Goal: Task Accomplishment & Management: Use online tool/utility

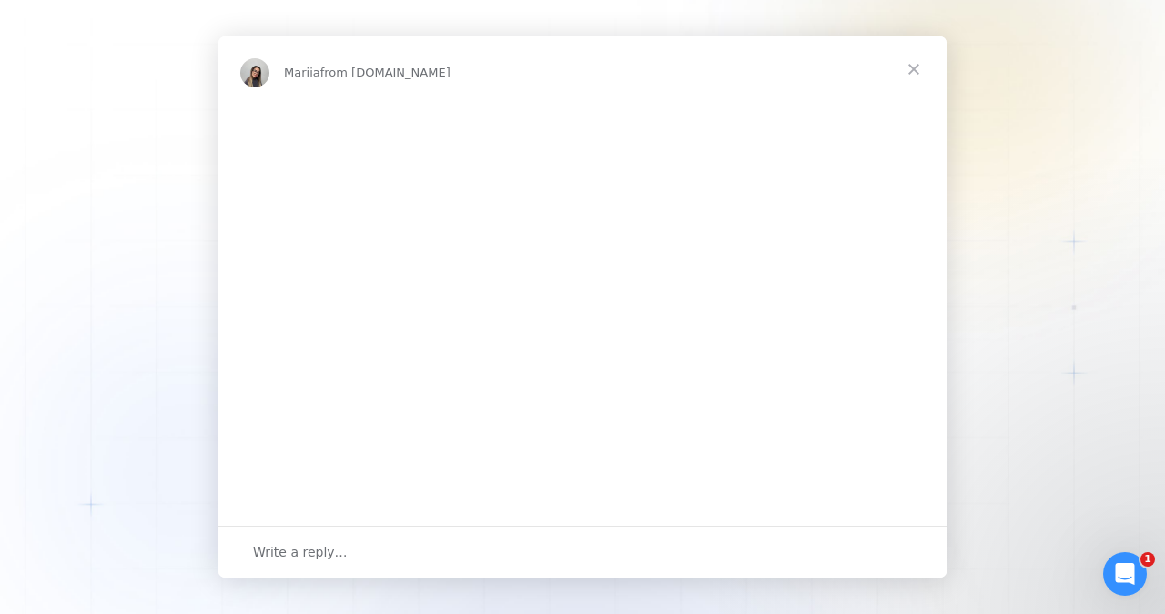
click at [328, 405] on img "Intercom messenger" at bounding box center [582, 308] width 728 height 411
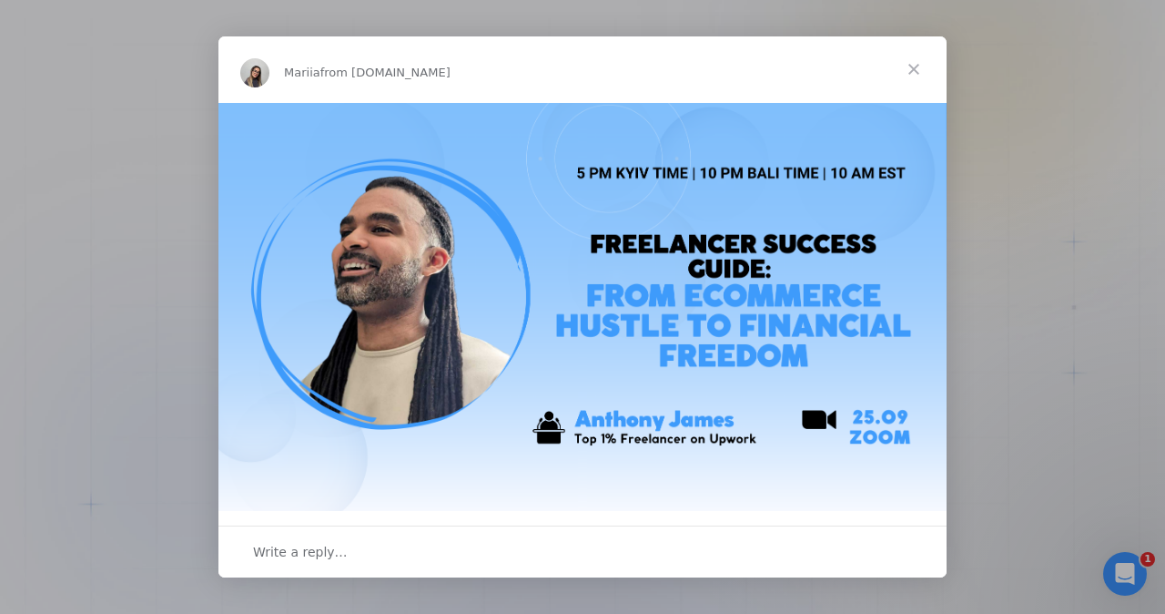
click at [916, 71] on span "Close" at bounding box center [914, 69] width 66 height 66
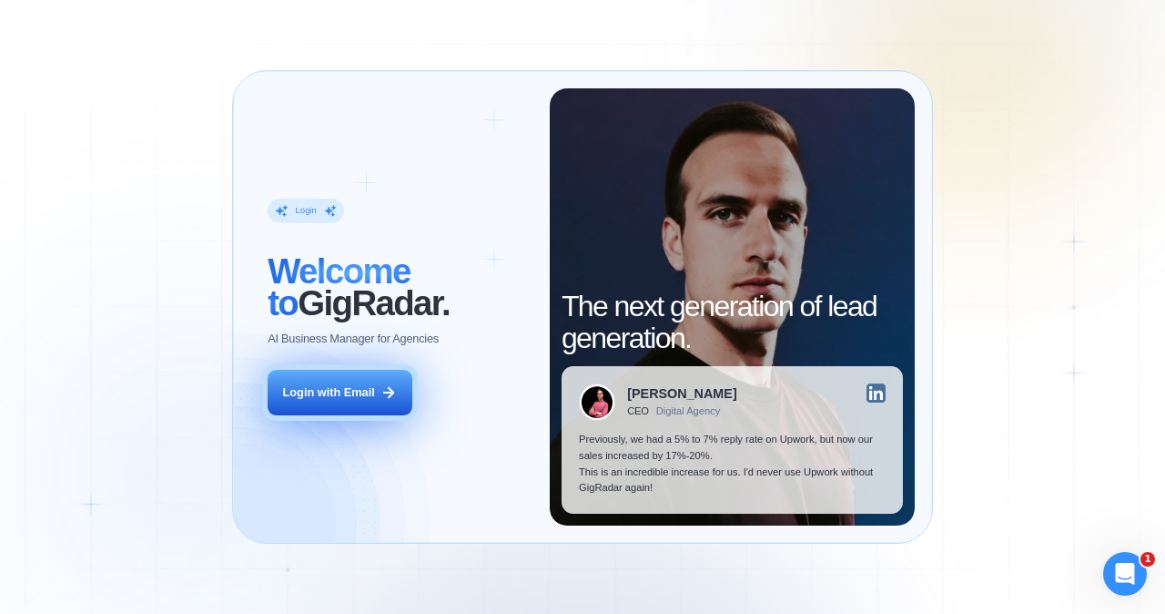
click at [361, 393] on div "Login with Email" at bounding box center [329, 392] width 92 height 16
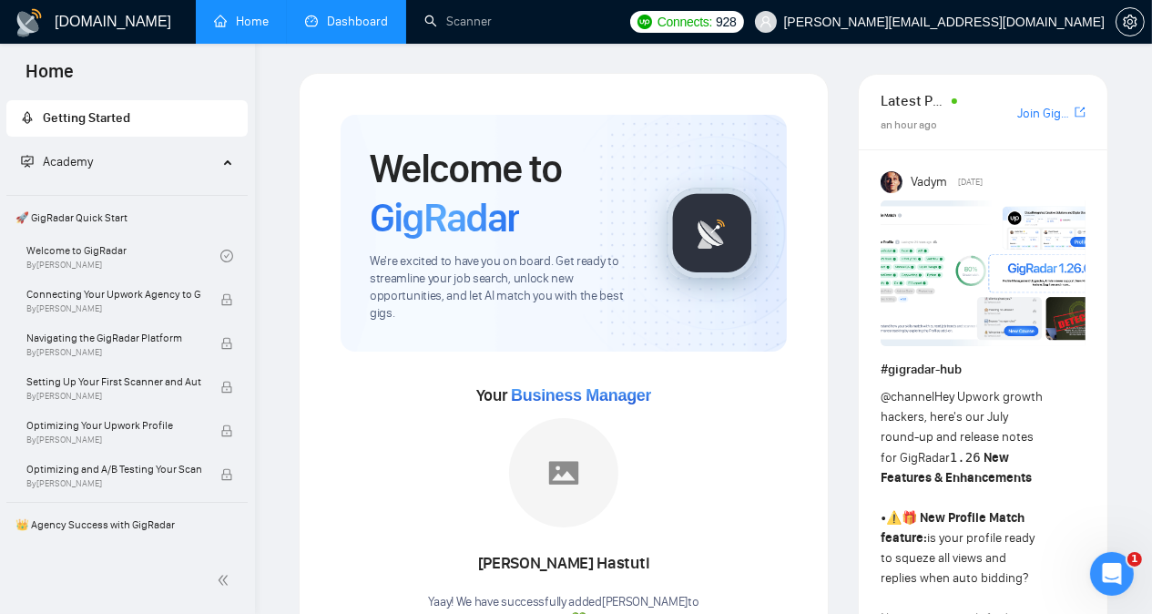
click at [350, 25] on link "Dashboard" at bounding box center [346, 21] width 83 height 15
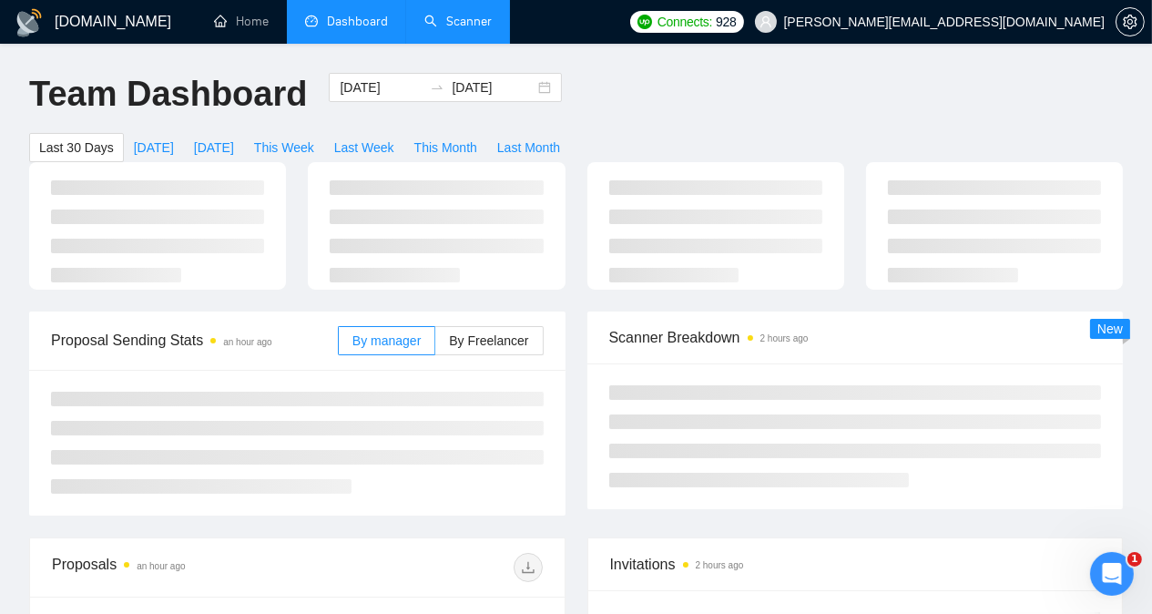
click at [475, 29] on link "Scanner" at bounding box center [457, 21] width 67 height 15
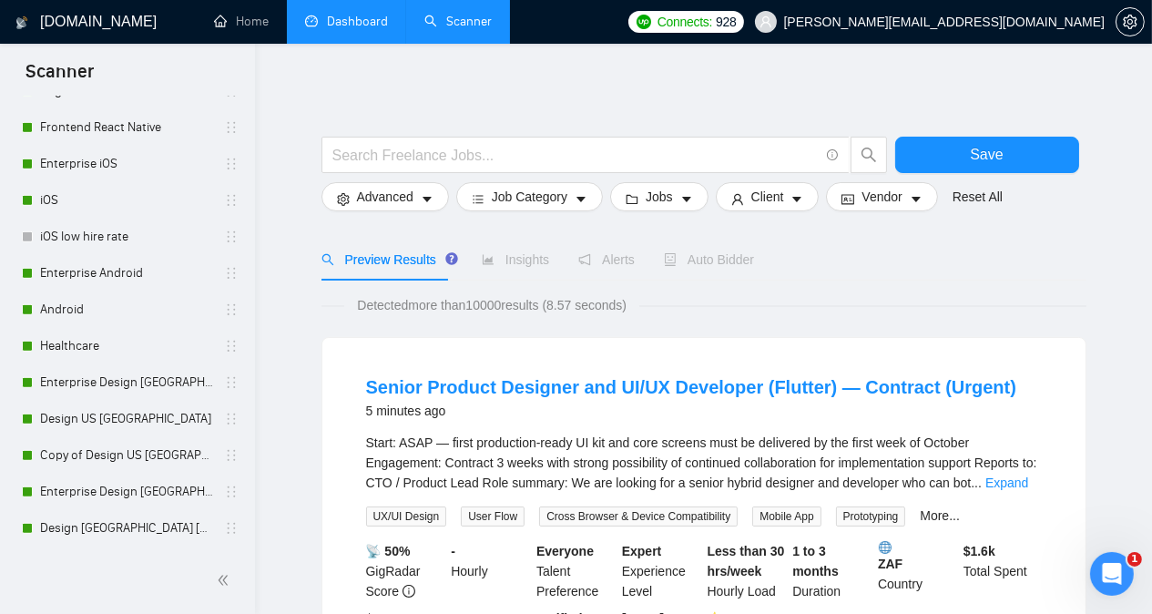
scroll to position [1294, 0]
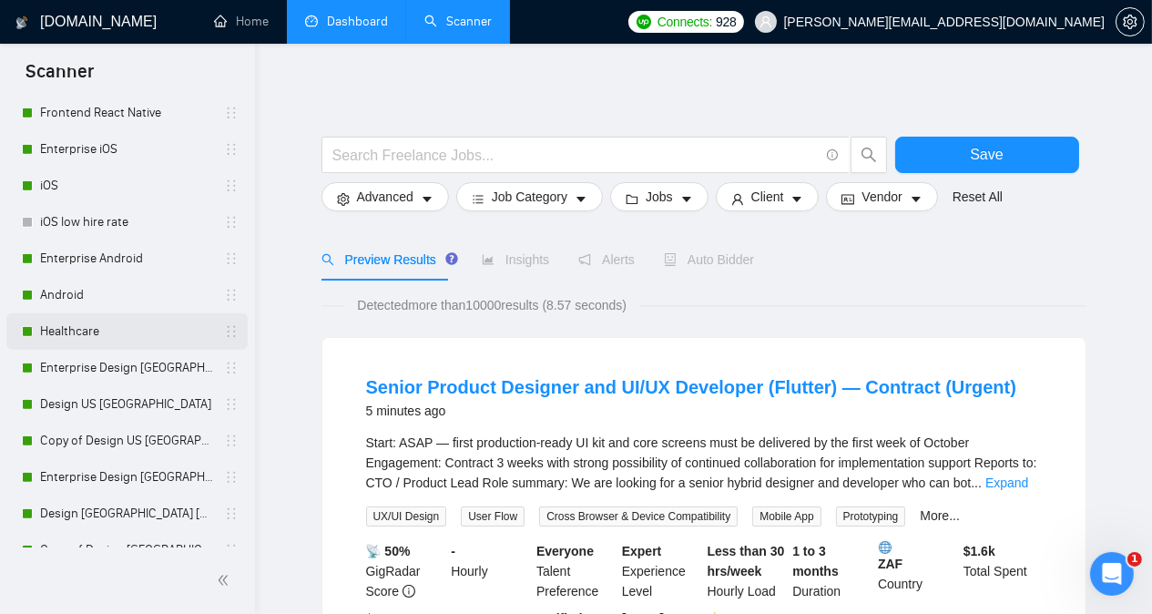
click at [121, 322] on link "Healthcare" at bounding box center [126, 331] width 173 height 36
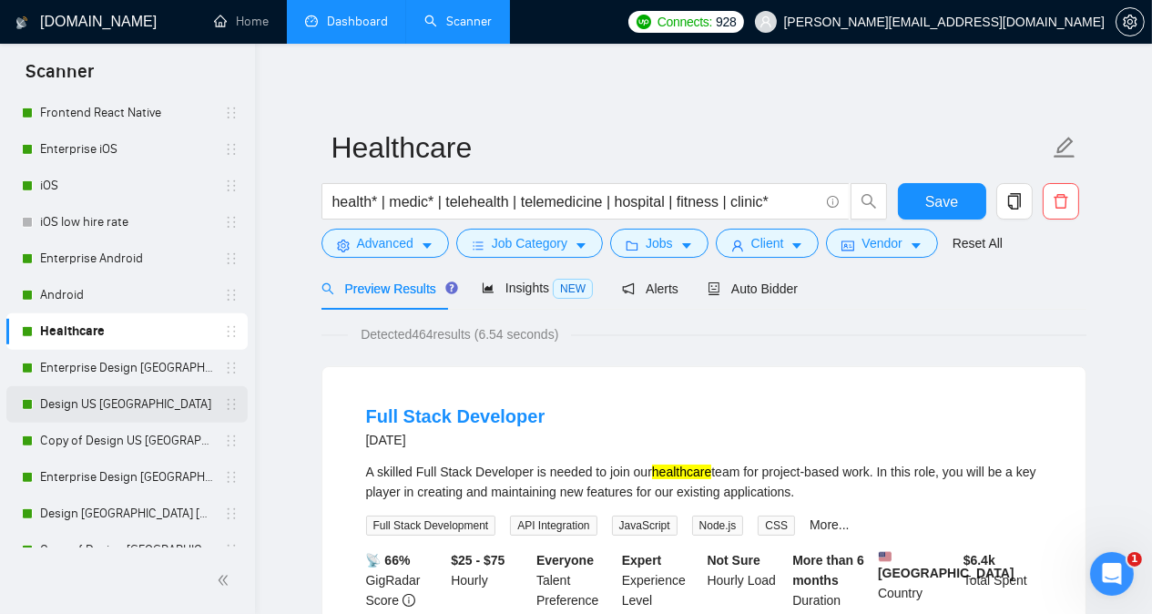
click at [137, 406] on link "Design US [GEOGRAPHIC_DATA]" at bounding box center [126, 404] width 173 height 36
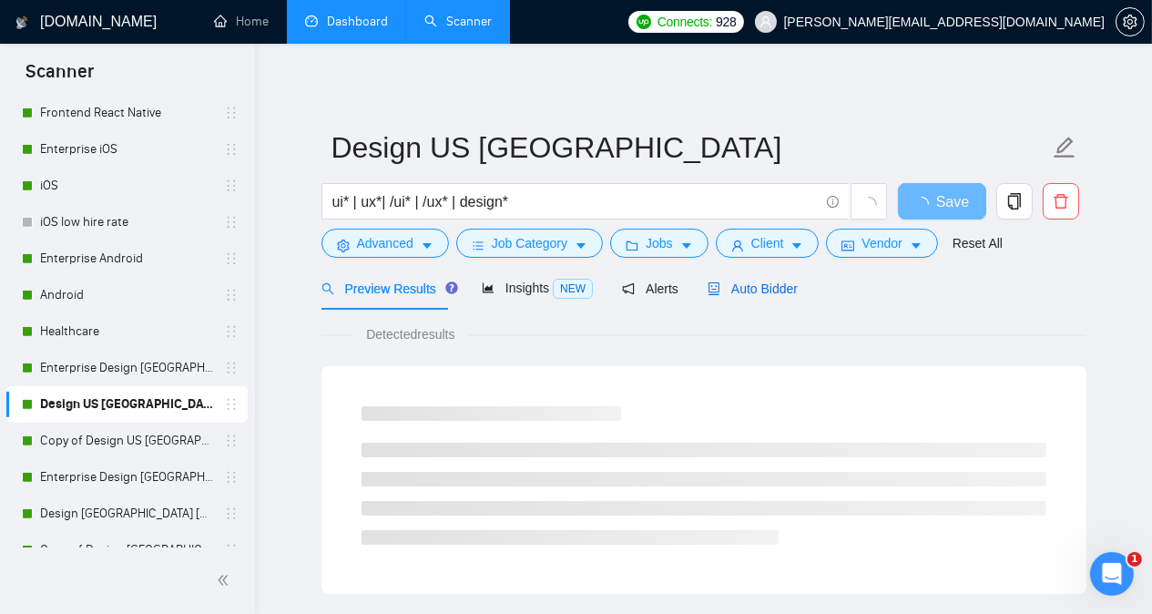
click at [750, 284] on span "Auto Bidder" at bounding box center [752, 288] width 90 height 15
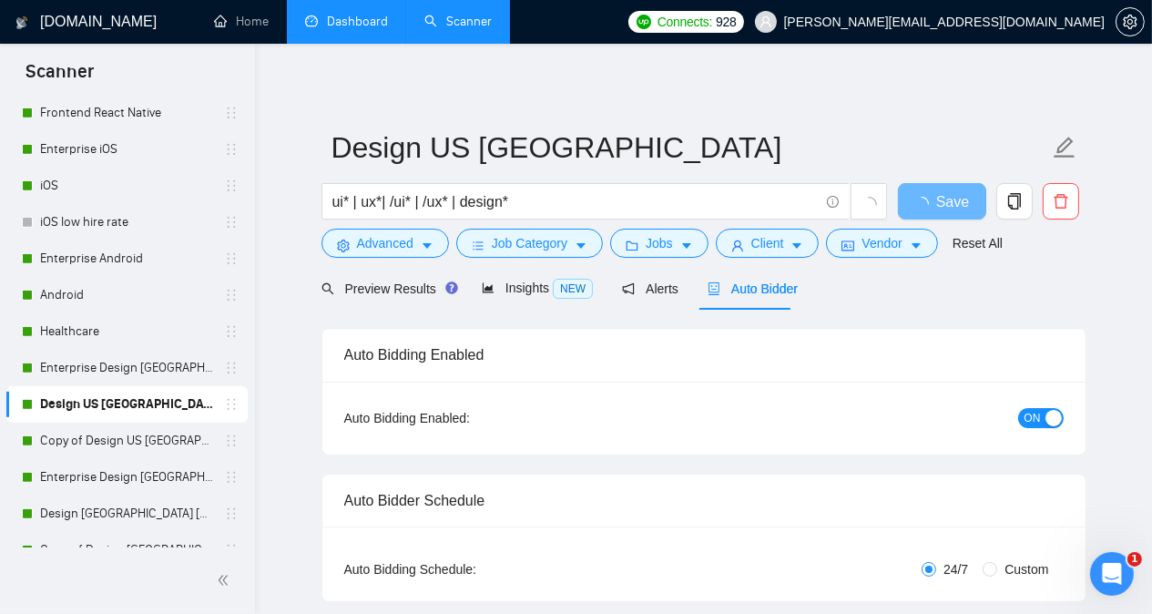
radio input "false"
radio input "true"
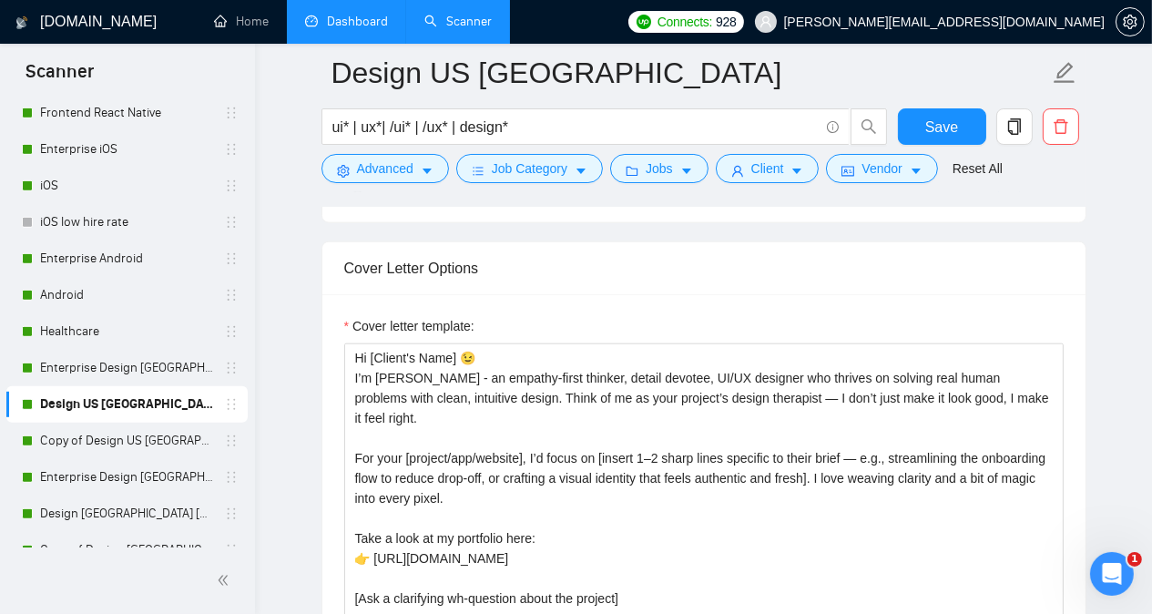
scroll to position [2342, 0]
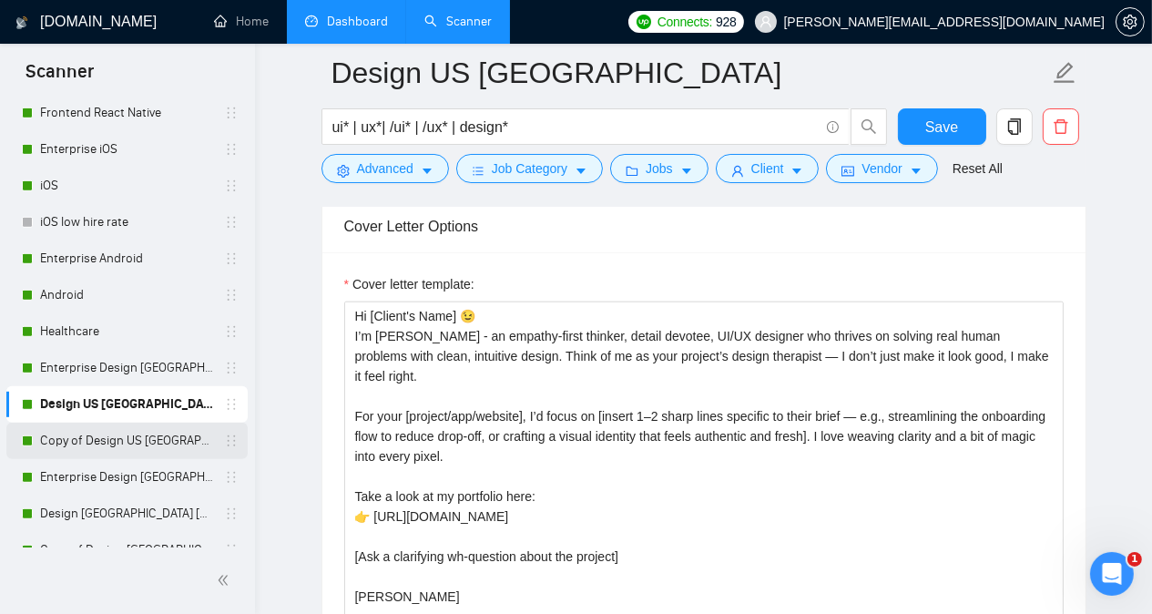
click at [175, 441] on link "Copy of Design US [GEOGRAPHIC_DATA]" at bounding box center [126, 440] width 173 height 36
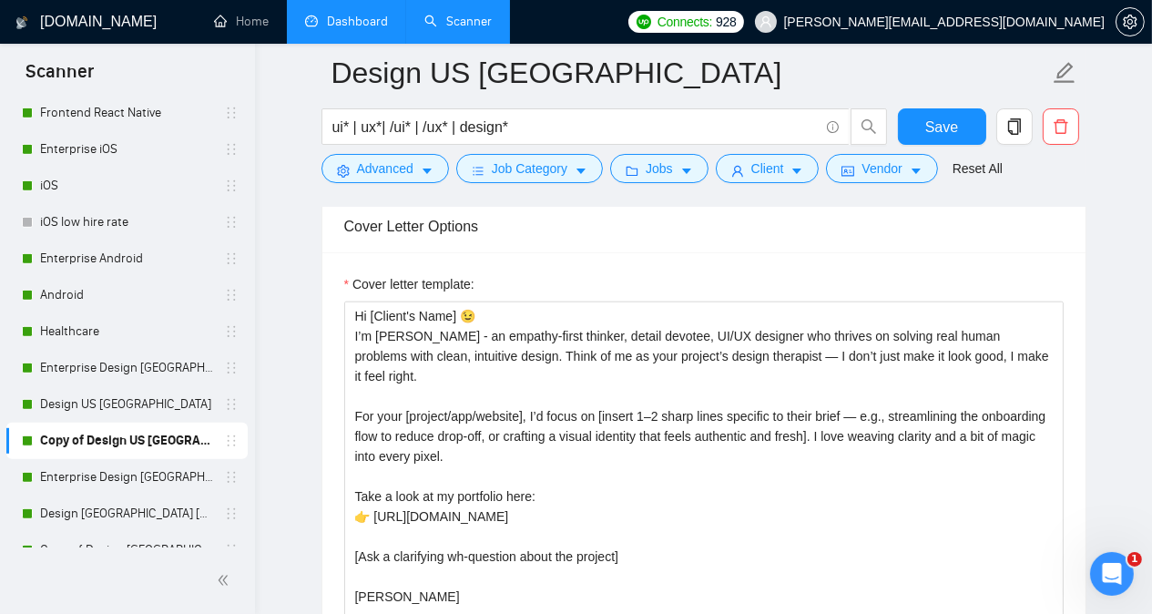
scroll to position [50, 0]
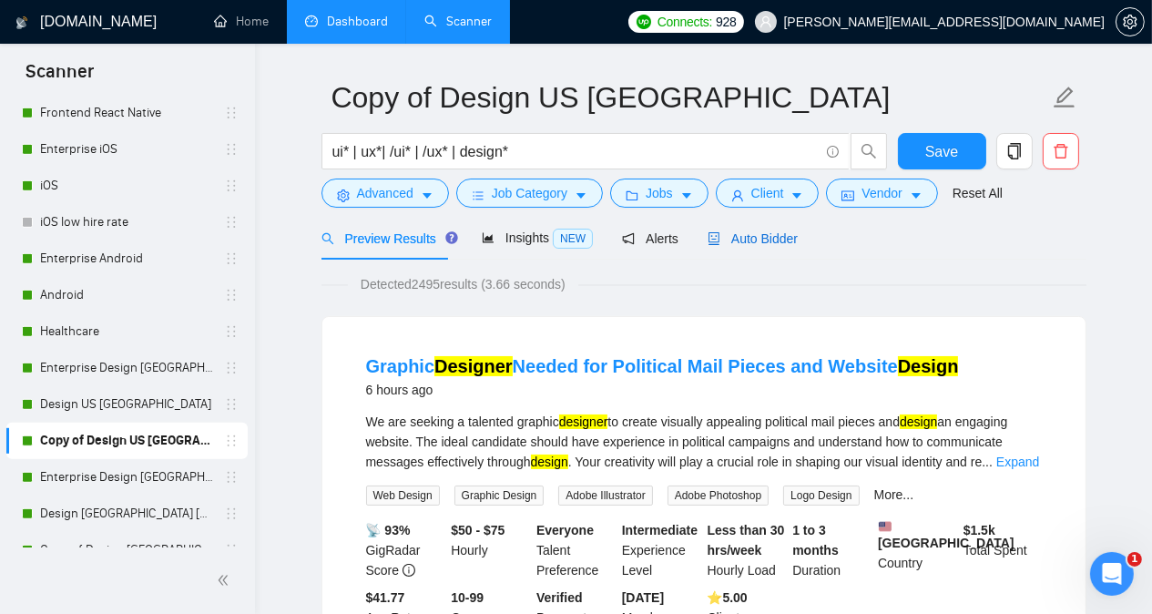
click at [735, 241] on span "Auto Bidder" at bounding box center [752, 238] width 90 height 15
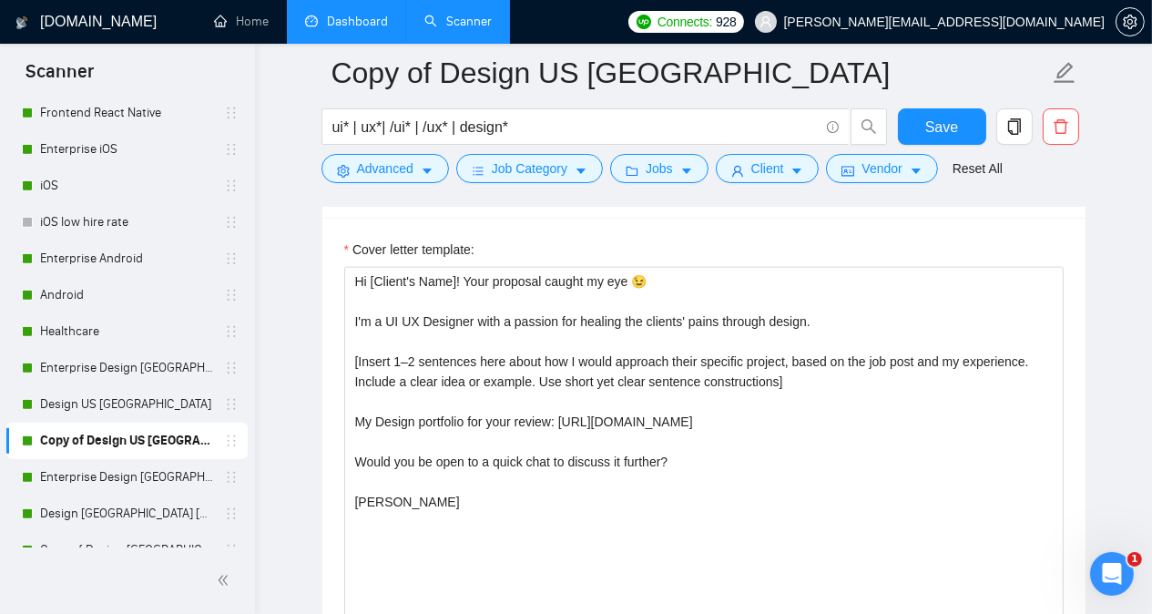
scroll to position [2381, 0]
